Goal: Task Accomplishment & Management: Manage account settings

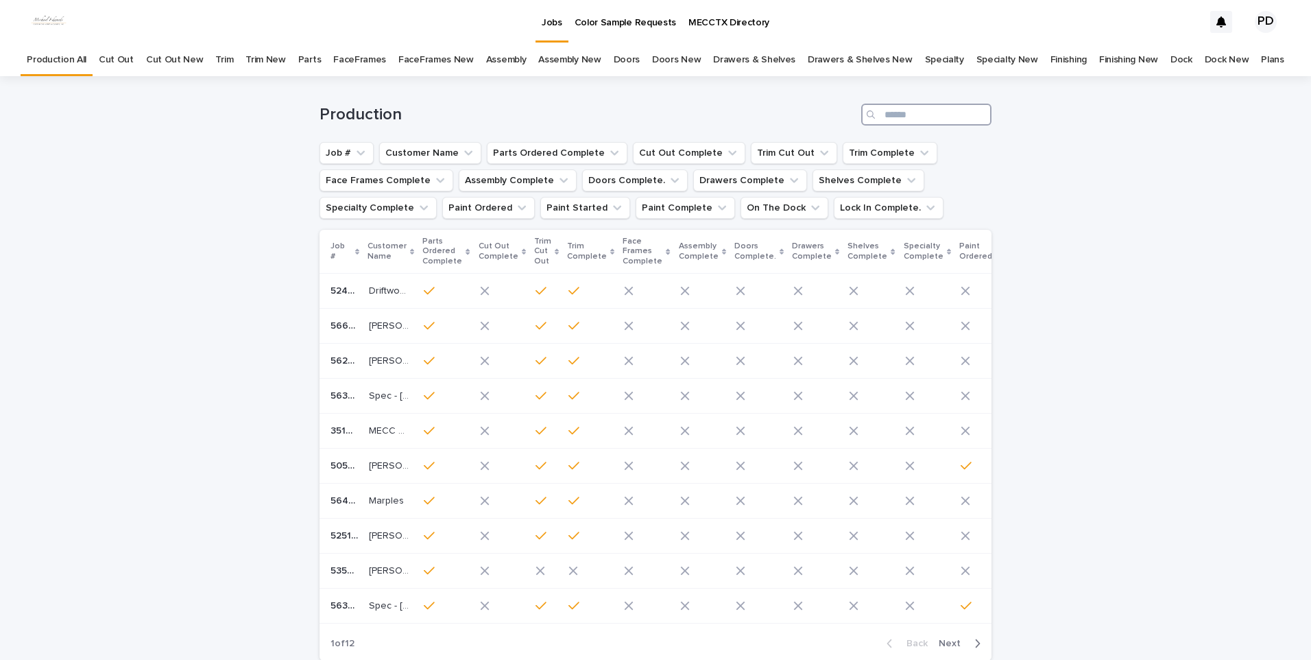
click at [955, 118] on input "Search" at bounding box center [927, 115] width 130 height 22
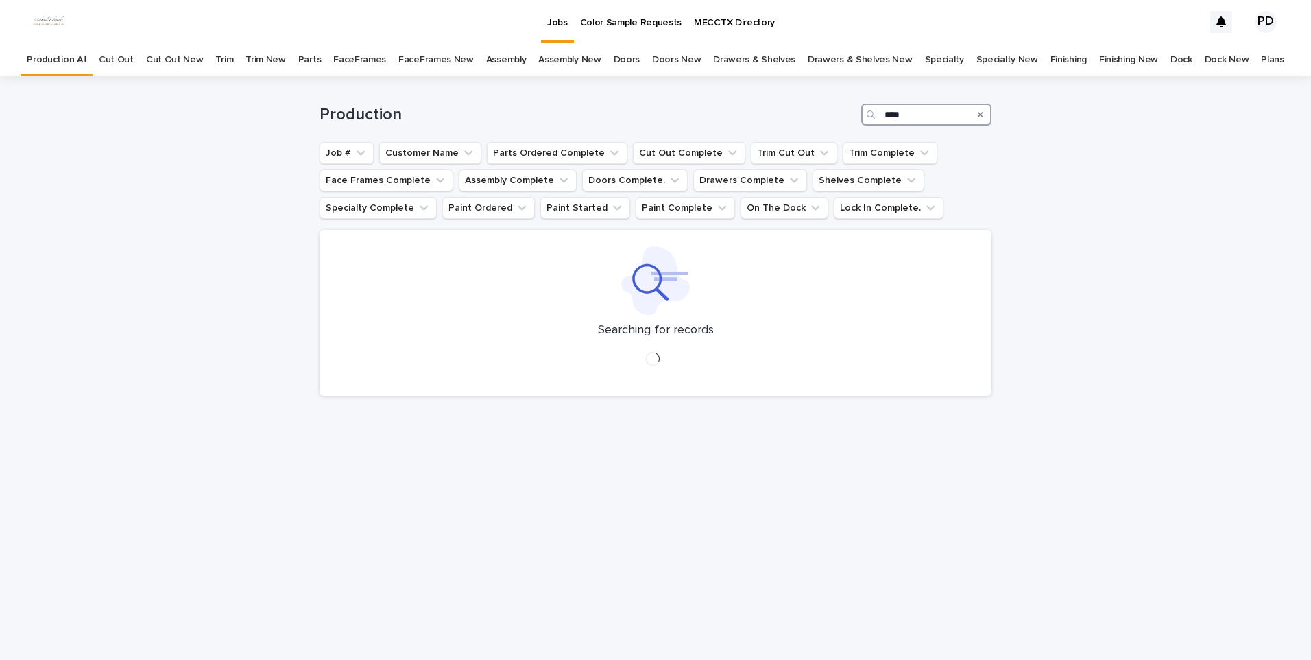
type input "****"
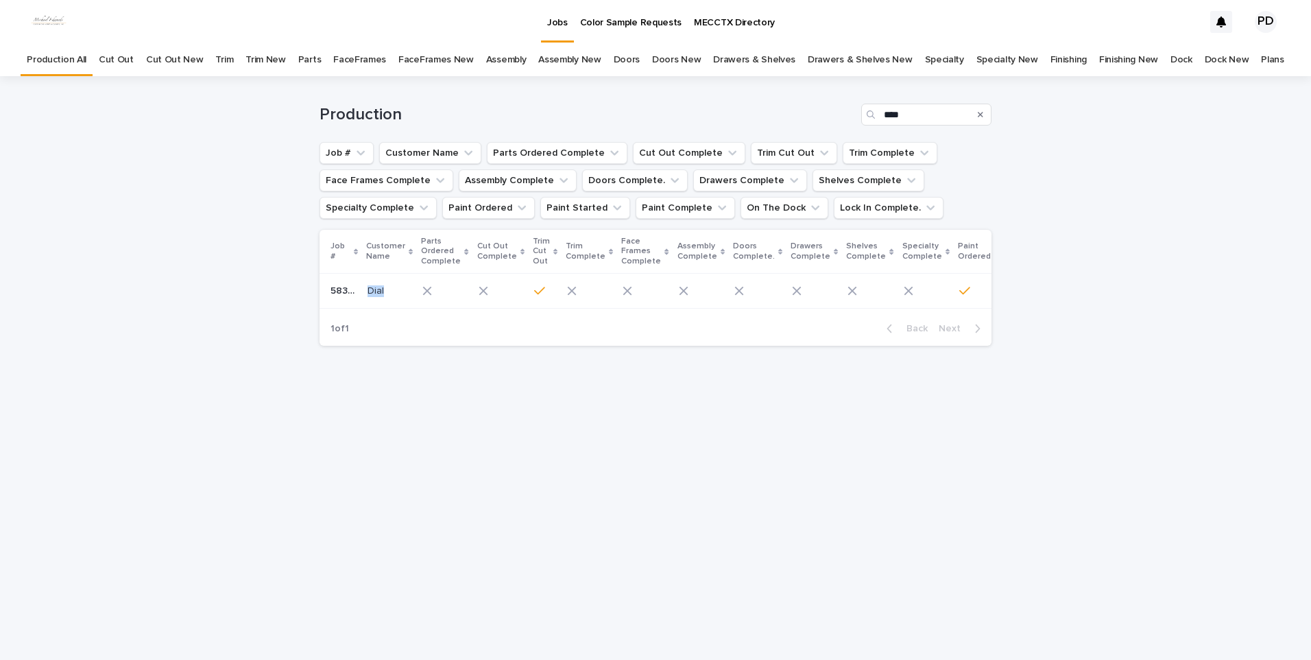
click at [366, 295] on td "Dial Dial" at bounding box center [389, 291] width 55 height 35
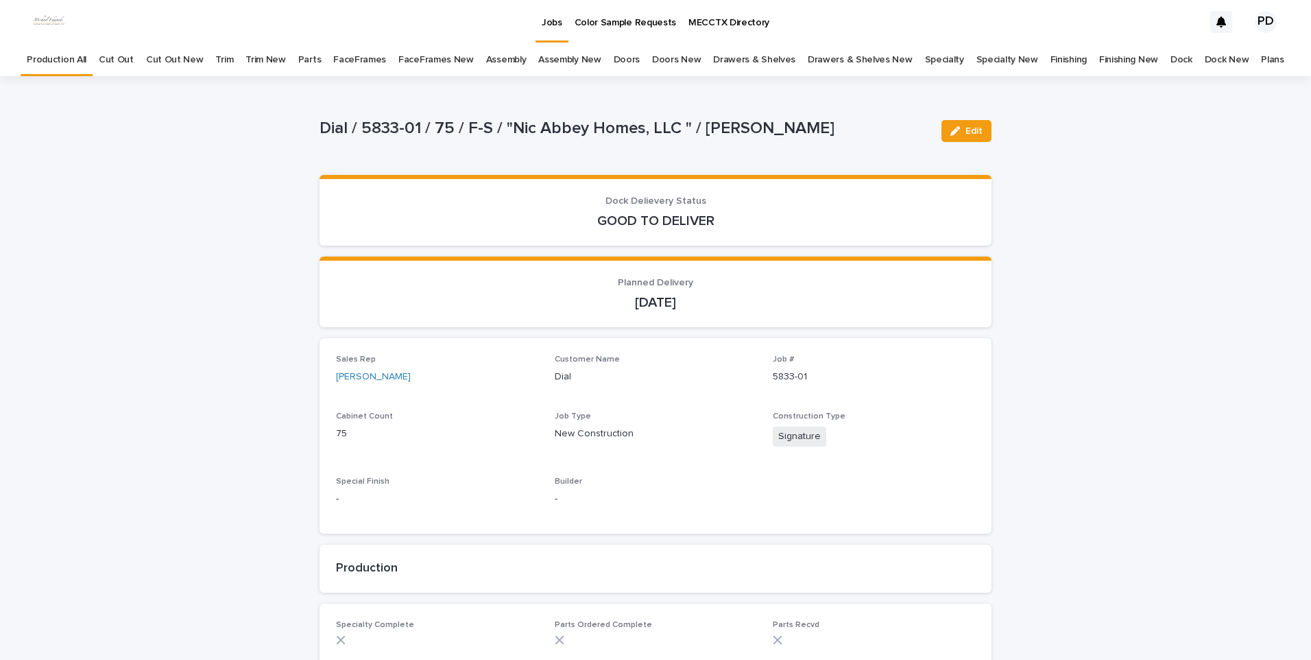
click at [955, 143] on div "Edit" at bounding box center [964, 131] width 56 height 55
click at [957, 136] on button "Edit" at bounding box center [967, 131] width 50 height 22
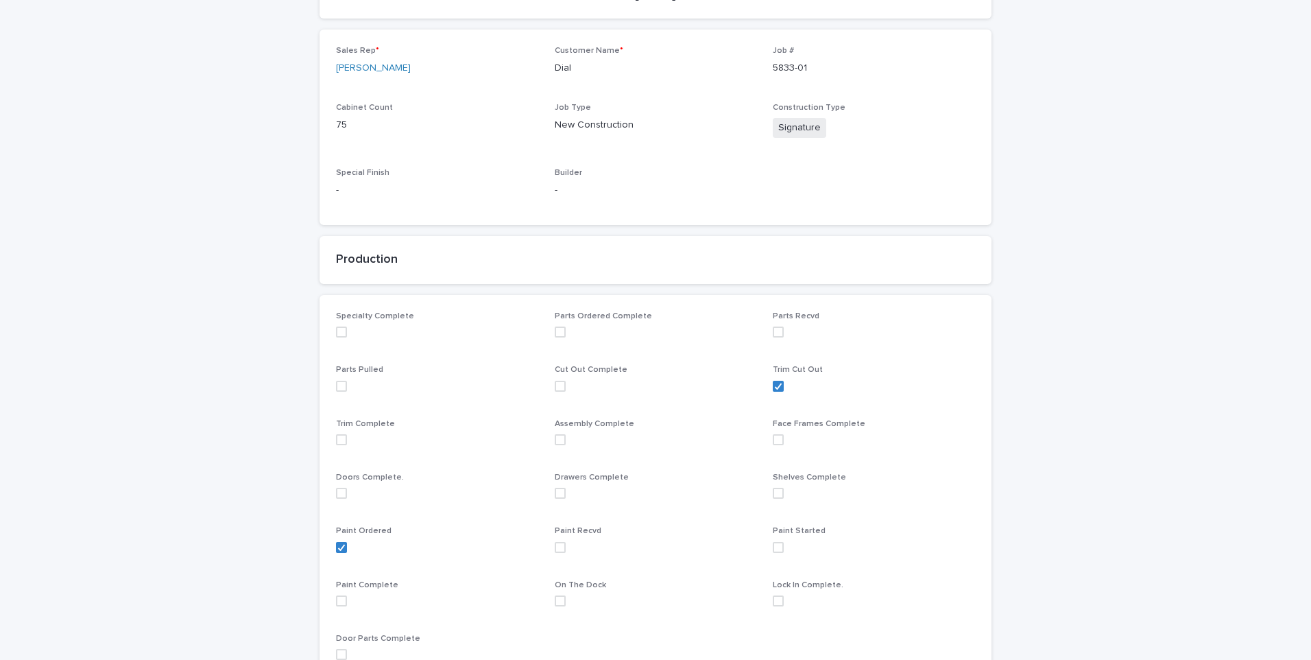
scroll to position [343, 0]
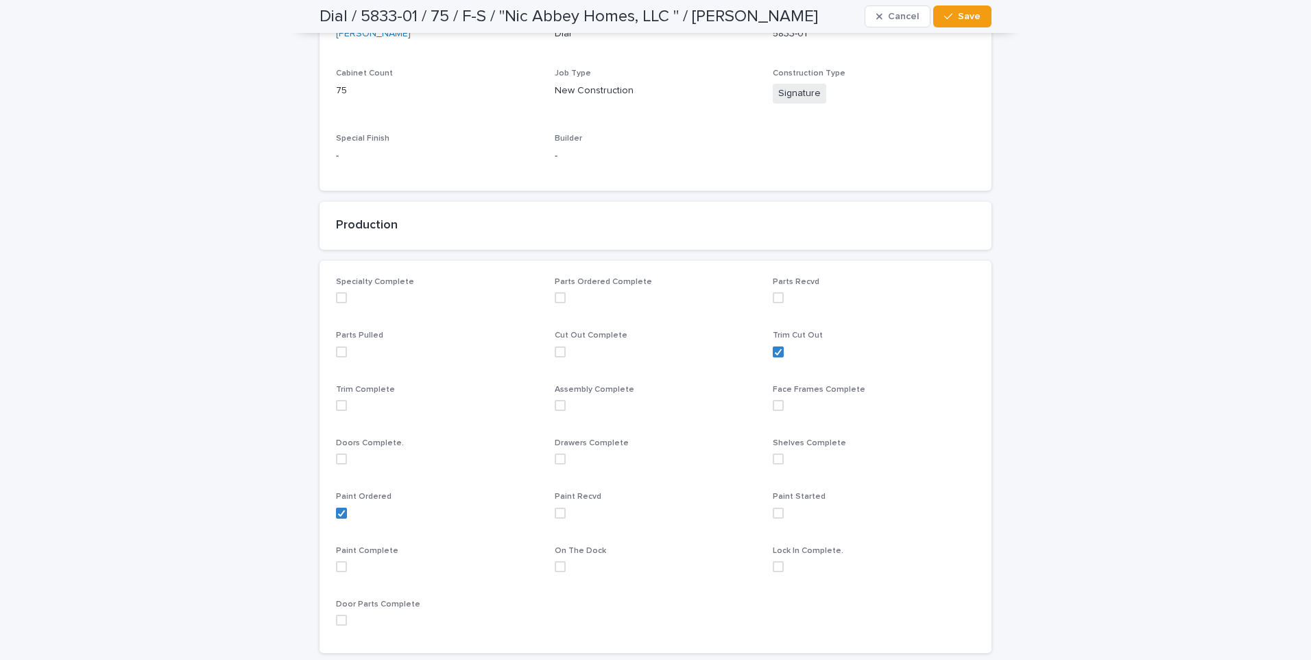
click at [558, 513] on span at bounding box center [560, 513] width 11 height 11
click at [964, 21] on span "Save" at bounding box center [969, 17] width 23 height 10
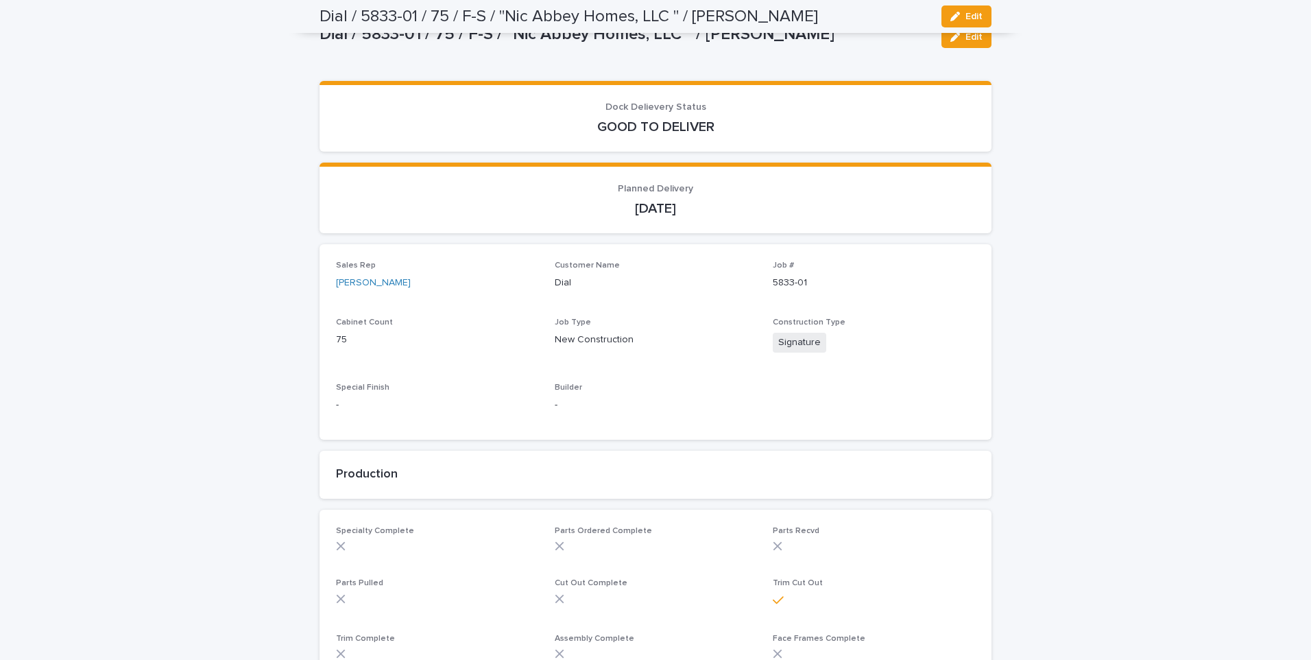
scroll to position [0, 0]
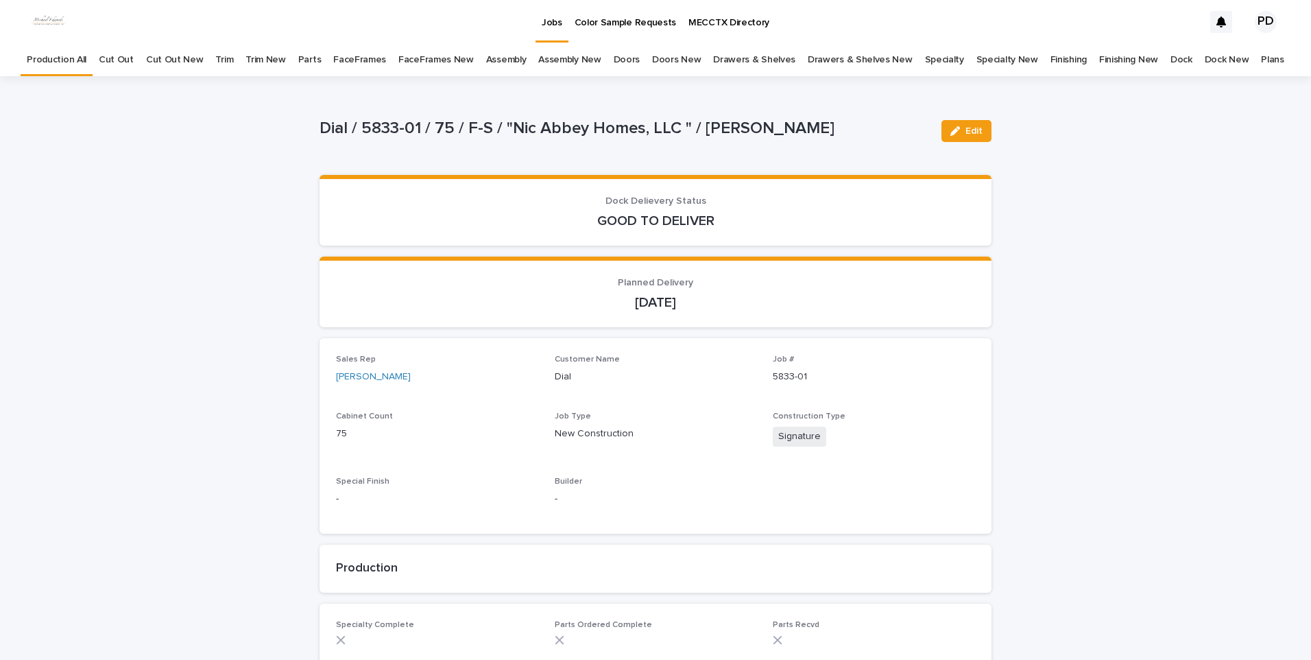
click at [547, 30] on link "Jobs" at bounding box center [552, 20] width 33 height 40
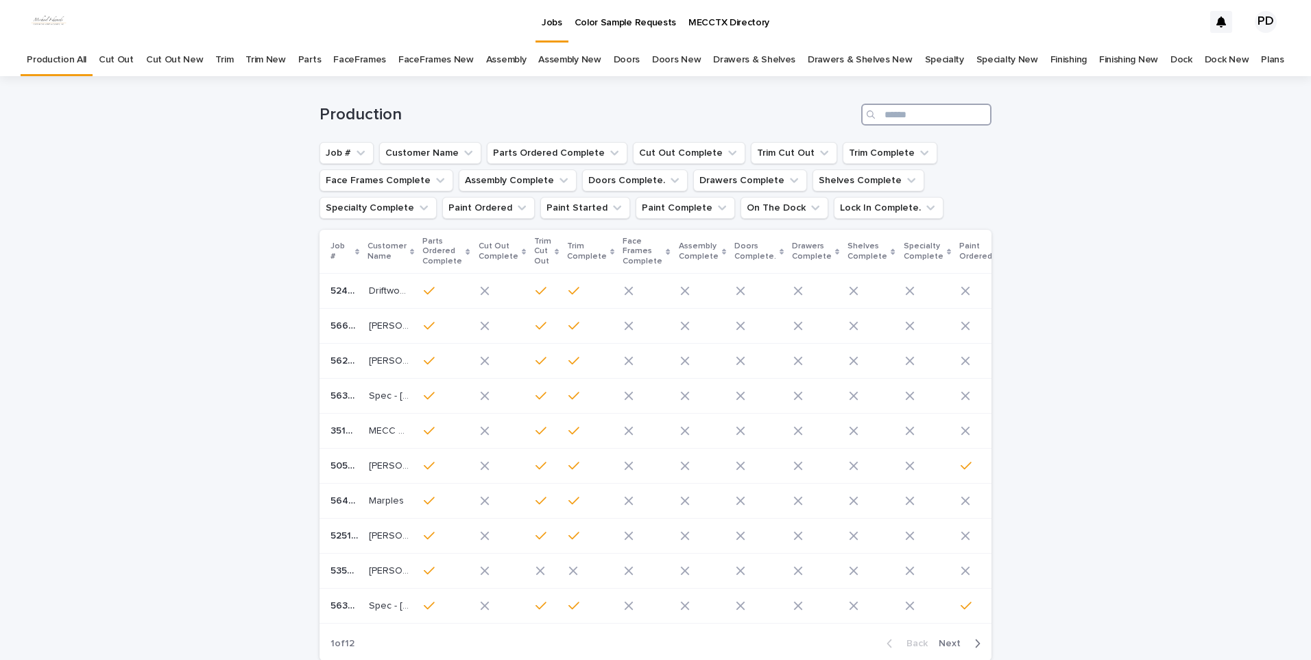
click at [916, 112] on input "Search" at bounding box center [927, 115] width 130 height 22
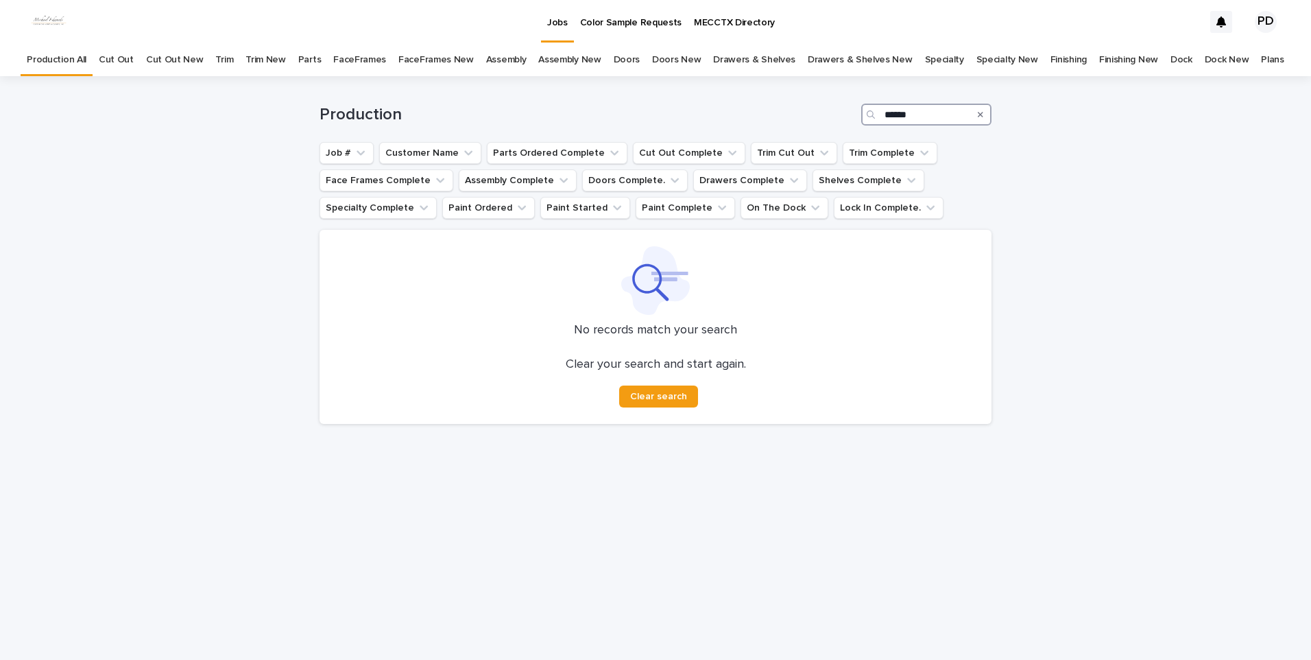
click at [932, 118] on input "******" at bounding box center [927, 115] width 130 height 22
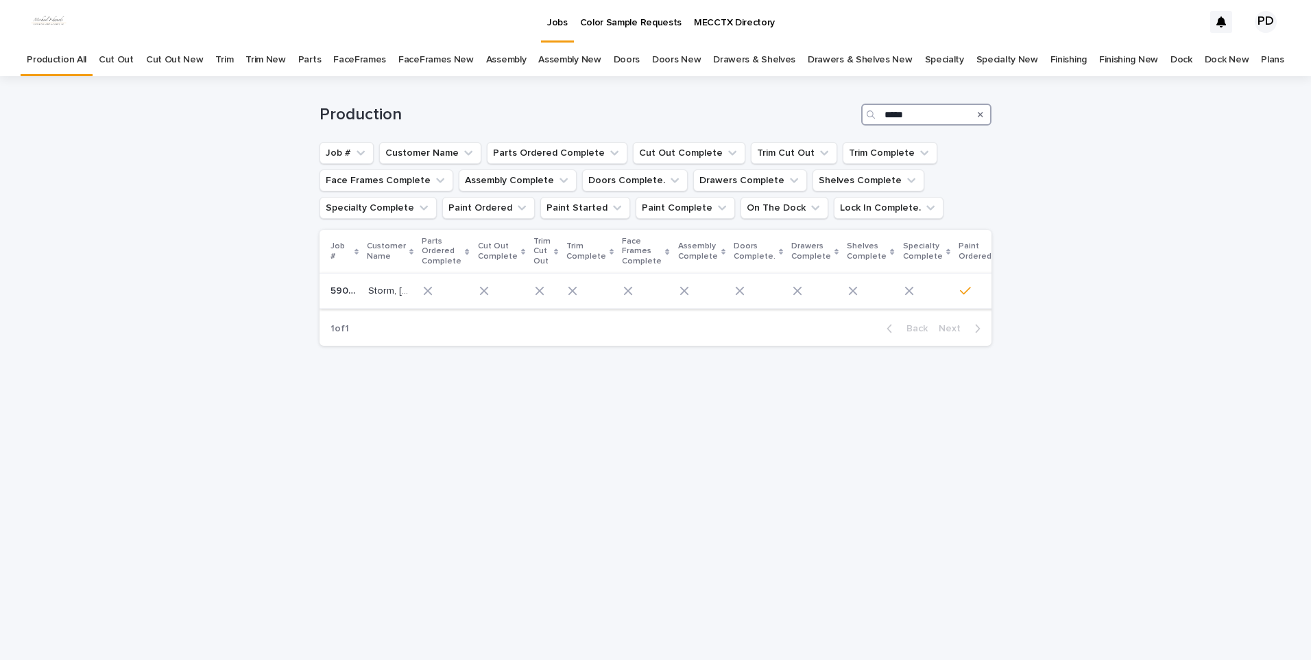
type input "*****"
click at [376, 299] on div "Storm, [PERSON_NAME], [PERSON_NAME]" at bounding box center [390, 291] width 44 height 23
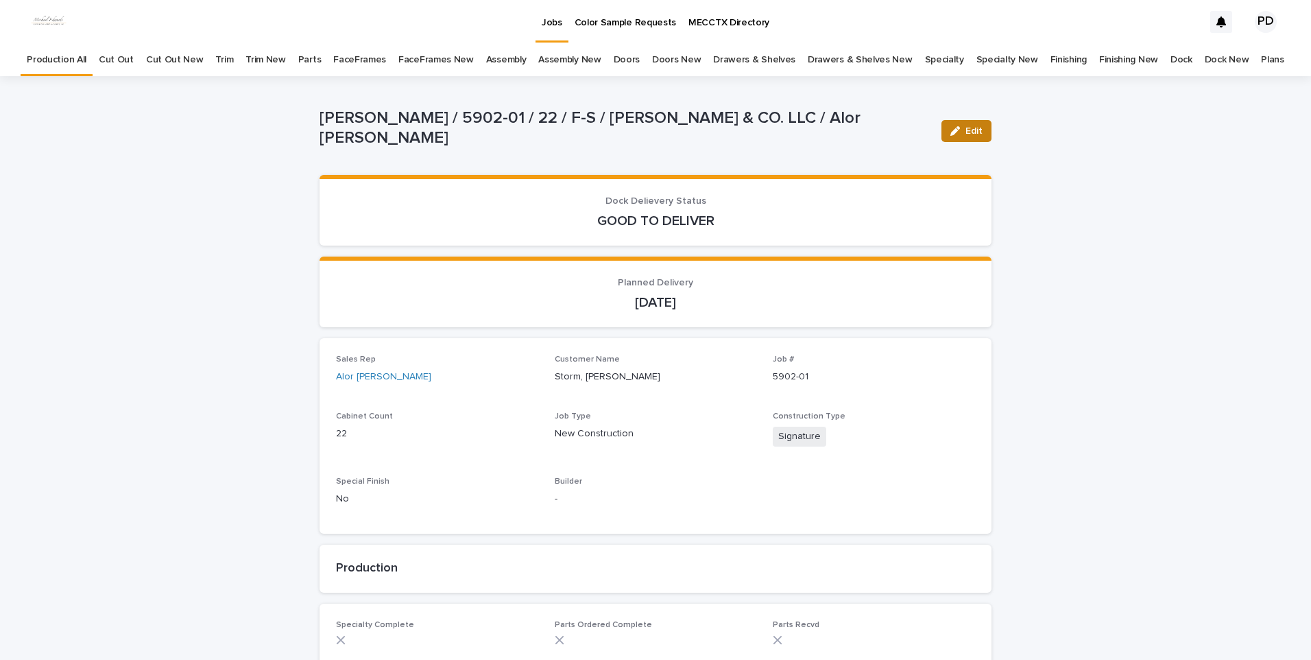
click at [952, 134] on icon "button" at bounding box center [956, 131] width 10 height 10
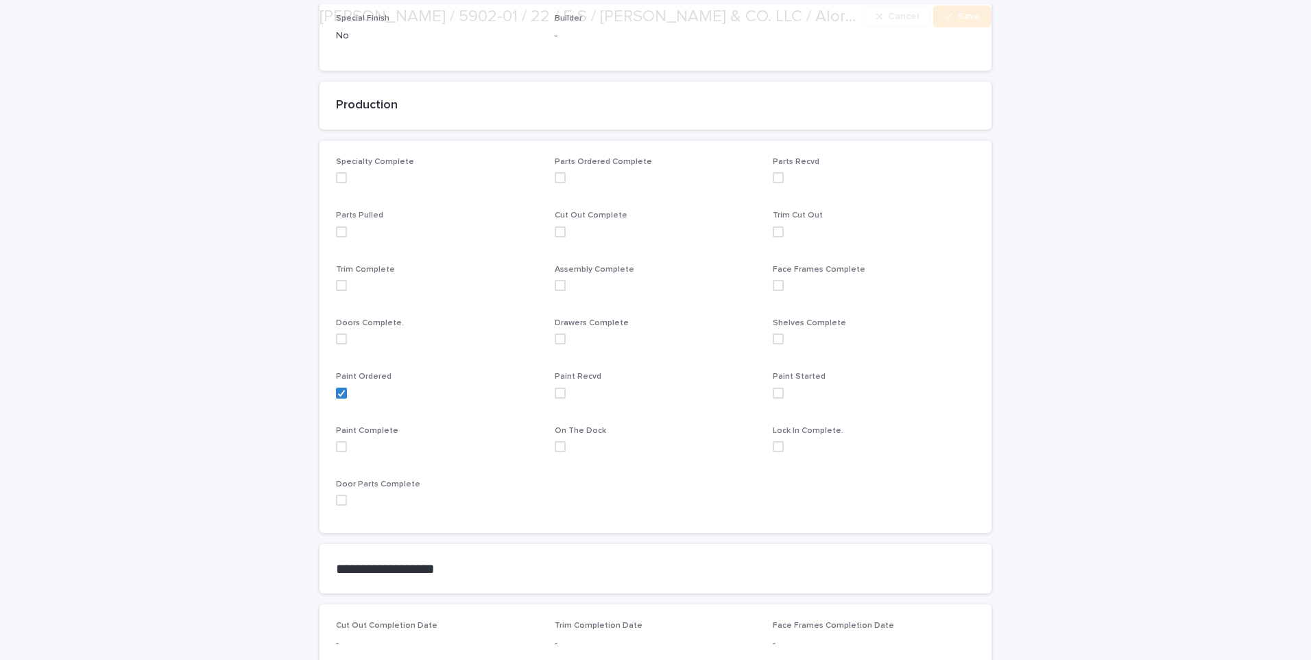
scroll to position [480, 0]
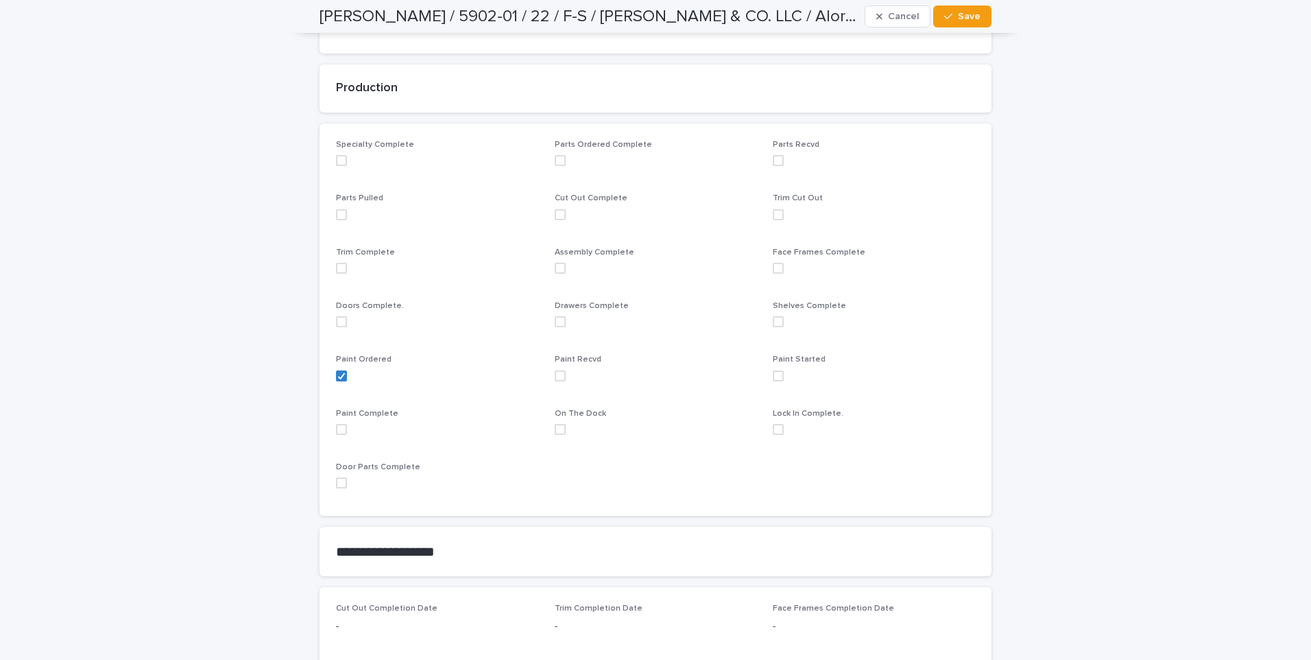
click at [559, 374] on span at bounding box center [560, 375] width 11 height 11
click at [970, 14] on span "Save" at bounding box center [969, 17] width 23 height 10
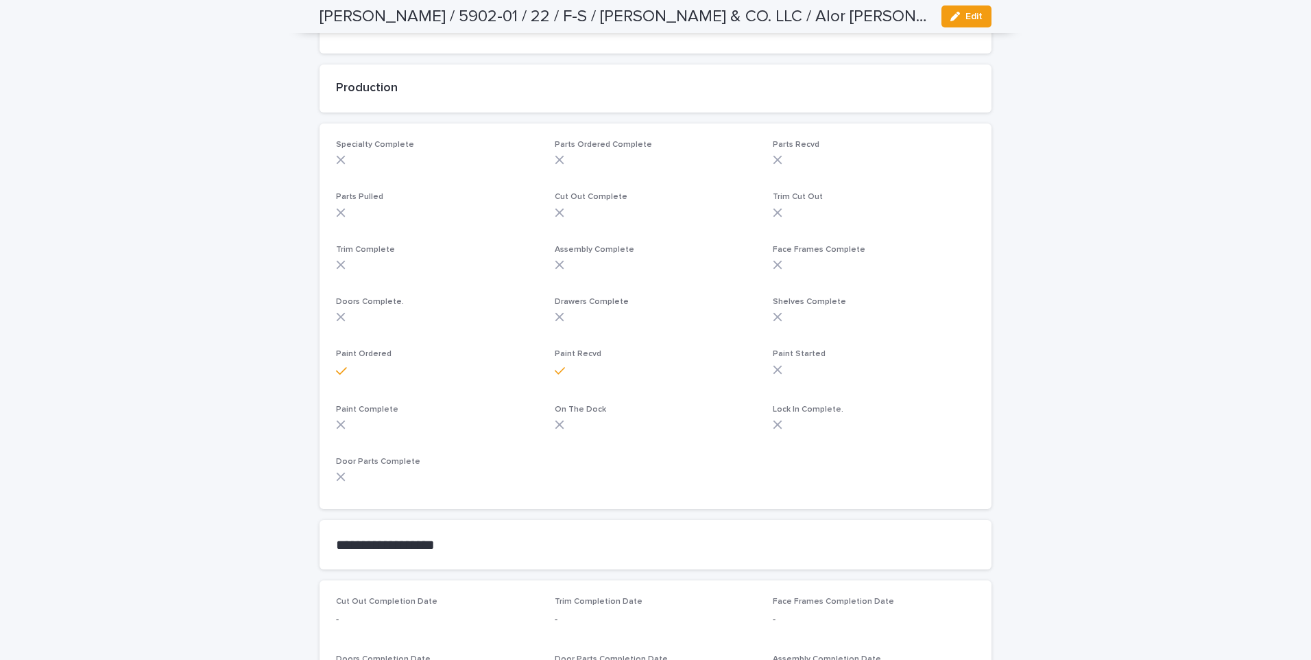
scroll to position [463, 0]
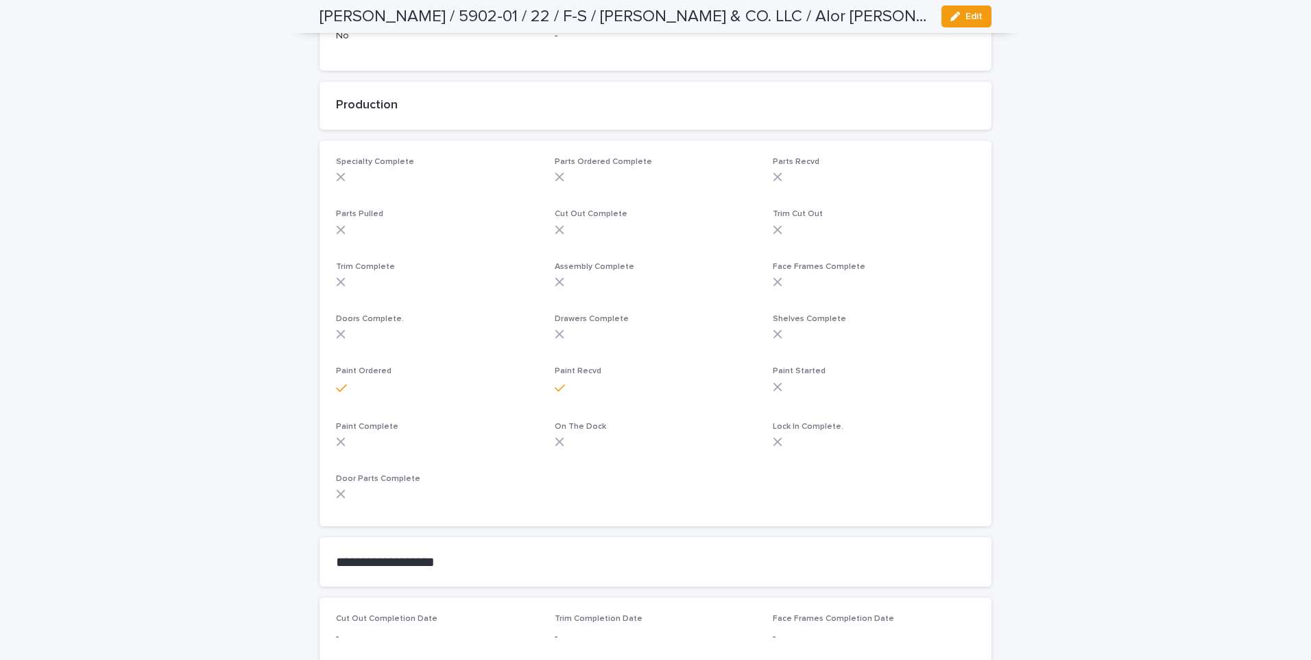
click at [0, 249] on html "Jobs Color Sample Requests MECCTX Directory PD Production All Cut Out Cut Out N…" at bounding box center [655, 330] width 1311 height 660
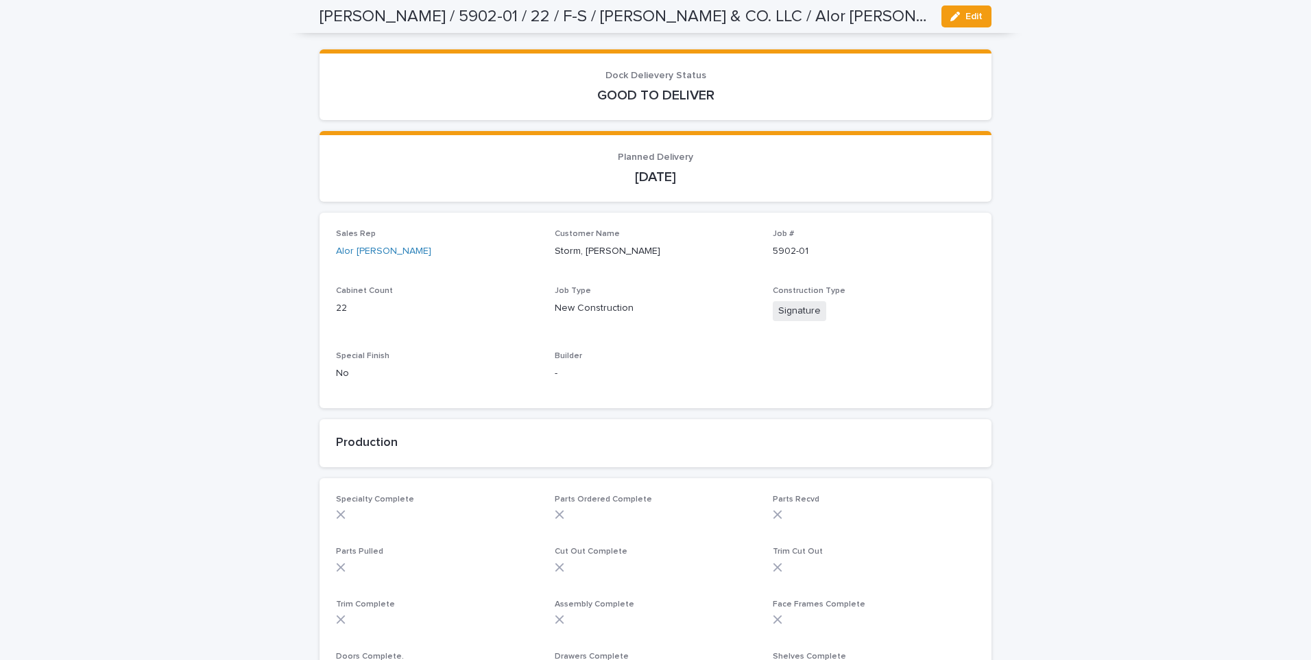
scroll to position [0, 0]
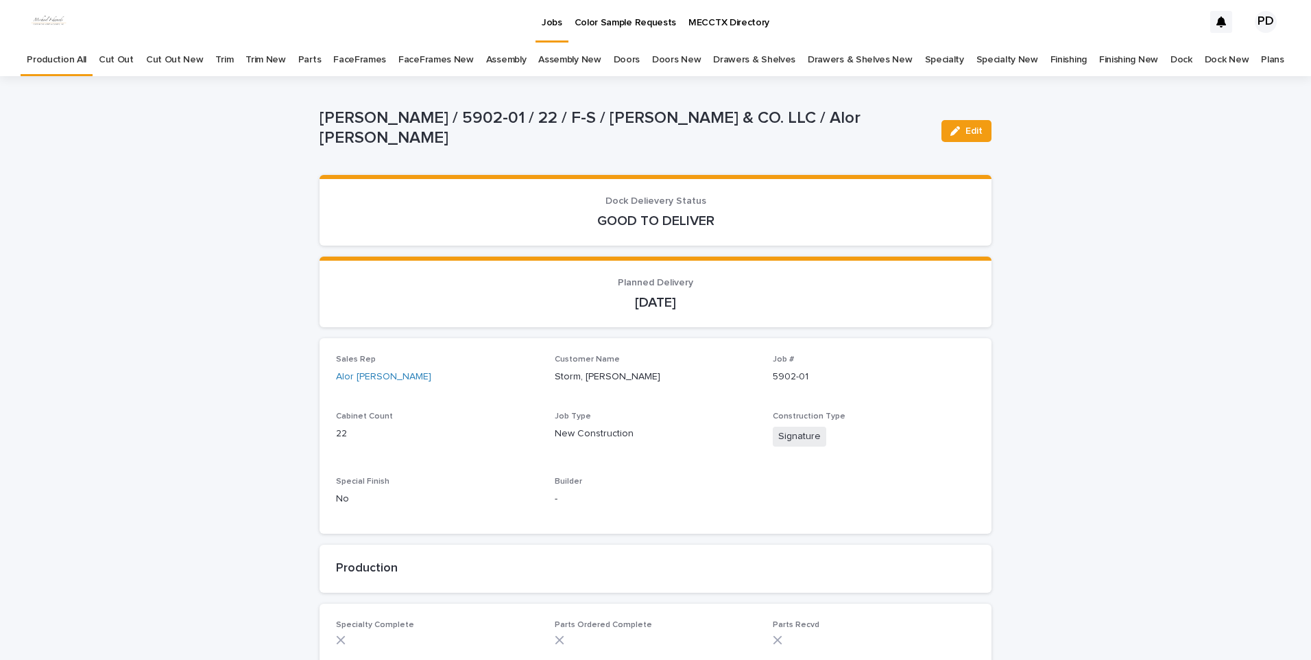
click at [562, 26] on div "Jobs" at bounding box center [552, 14] width 33 height 29
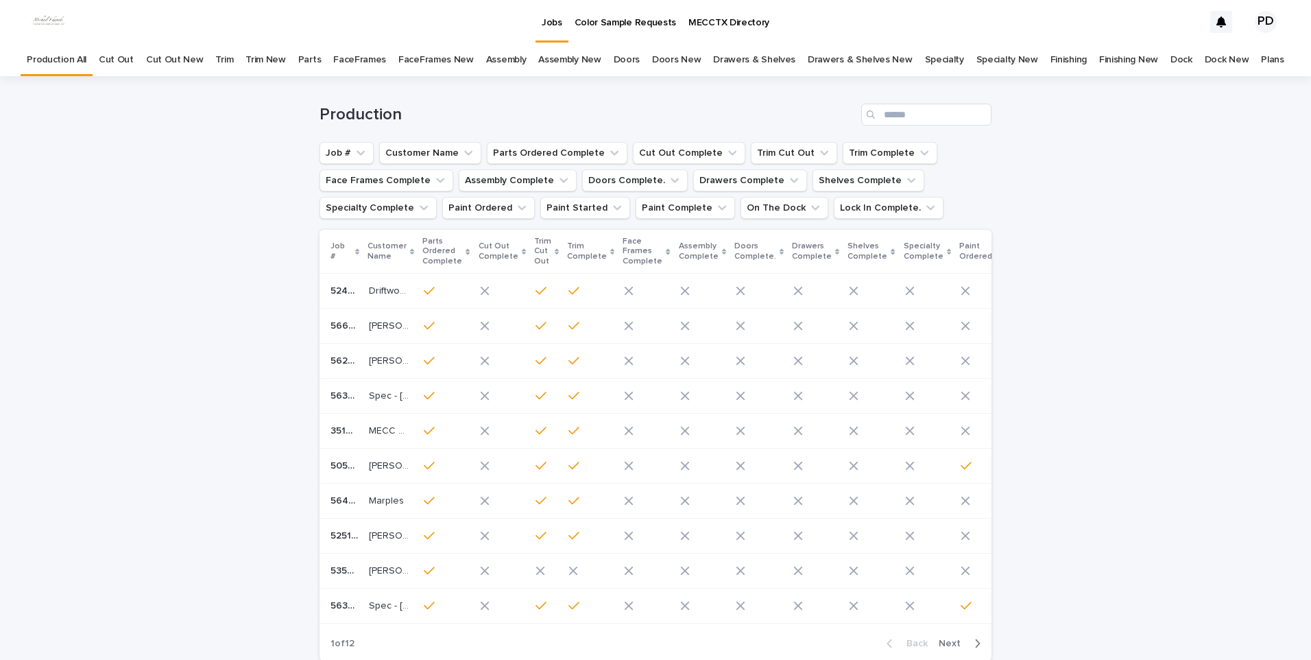
click at [133, 415] on div "Loading... Saving… Loading... Saving… Production Job # Customer Name Parts Orde…" at bounding box center [655, 408] width 1311 height 664
click at [569, 30] on link "Color Sample Requests" at bounding box center [626, 21] width 115 height 43
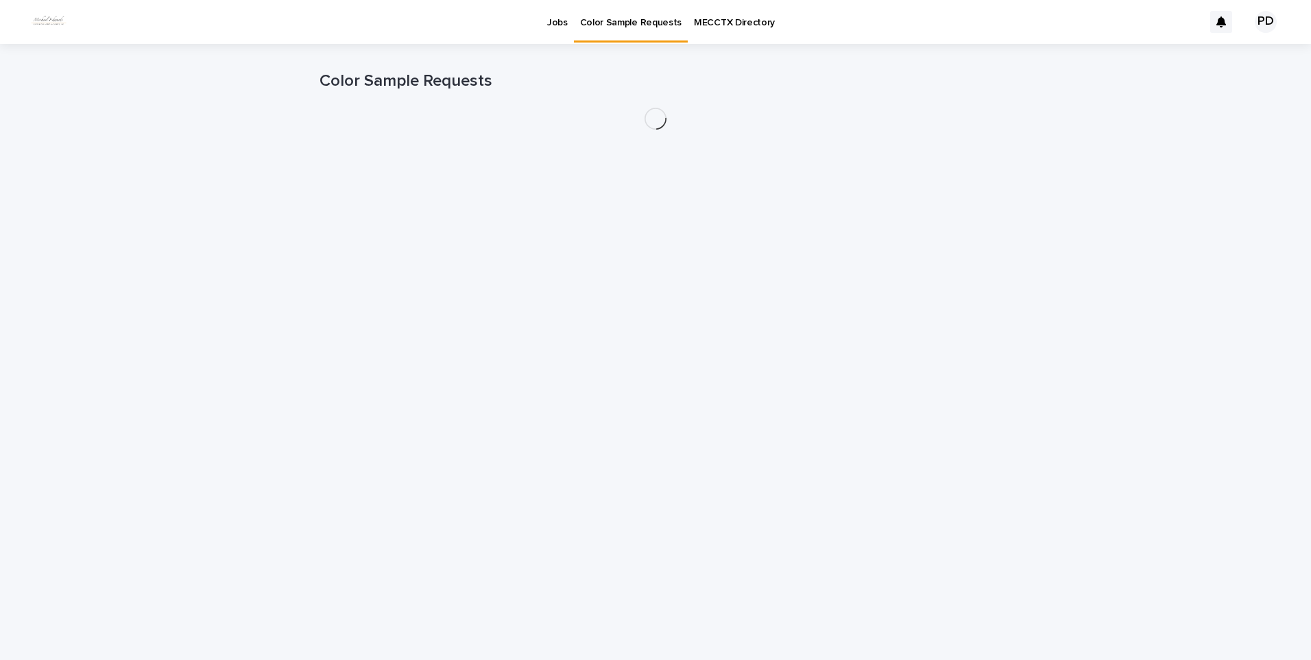
click at [554, 28] on link "Jobs" at bounding box center [557, 21] width 33 height 43
